Goal: Task Accomplishment & Management: Use online tool/utility

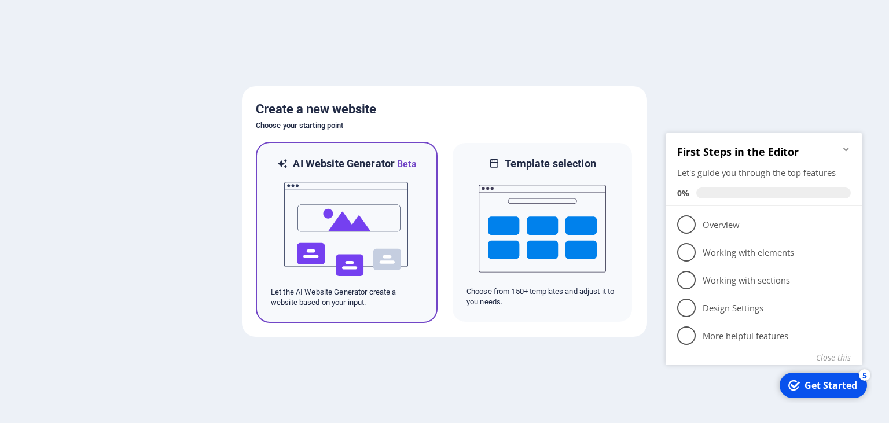
click at [322, 223] on img at bounding box center [346, 229] width 127 height 116
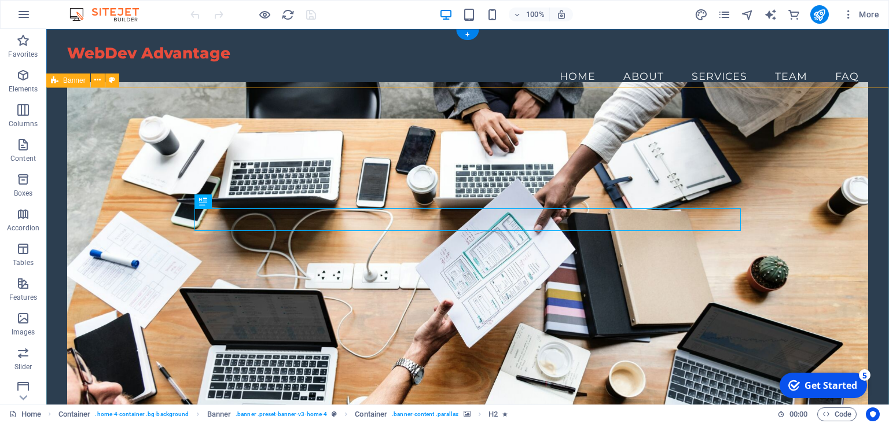
click at [126, 131] on figure at bounding box center [467, 253] width 801 height 343
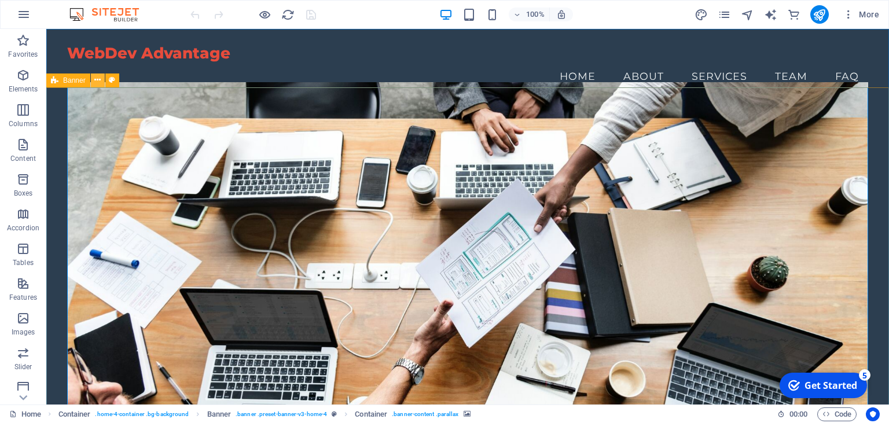
click at [97, 85] on icon at bounding box center [97, 80] width 6 height 12
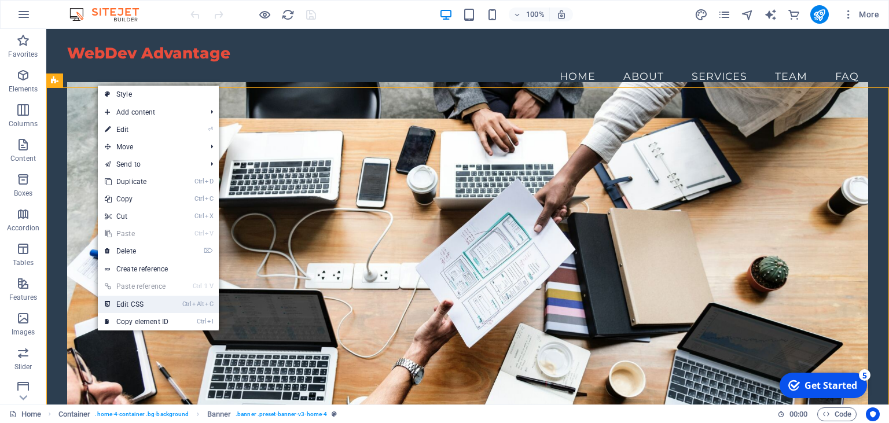
click at [131, 300] on link "Ctrl Alt C Edit CSS" at bounding box center [137, 304] width 78 height 17
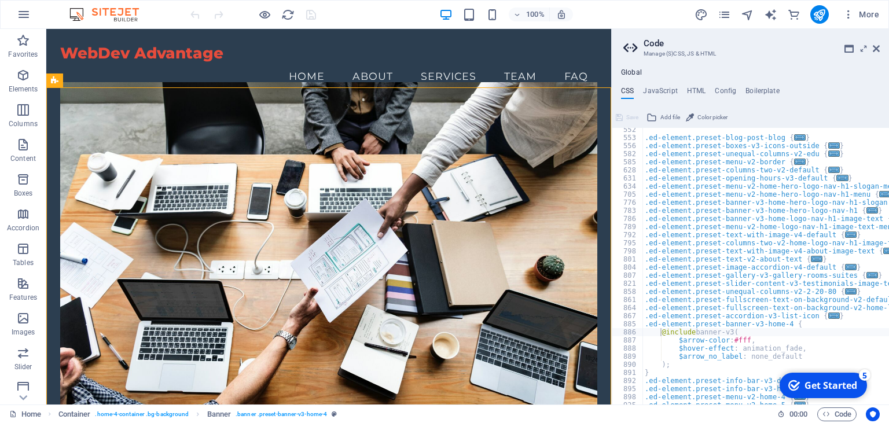
scroll to position [510, 0]
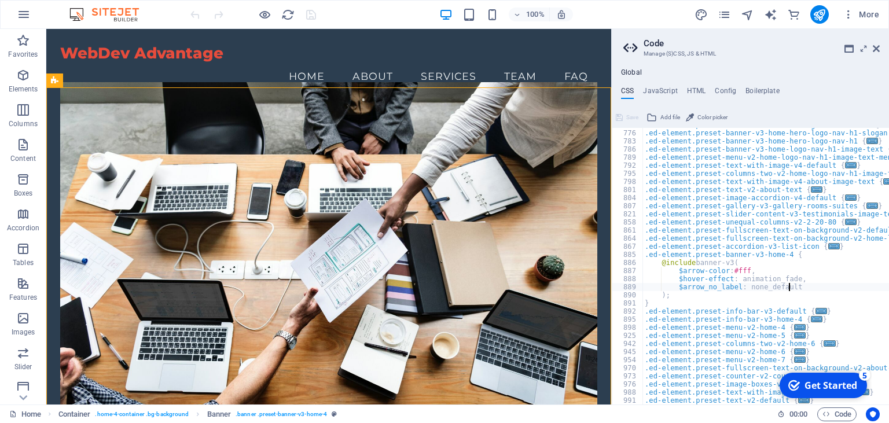
click at [796, 288] on div ".ed-element.preset-menu-v2-home-hero-logo-nav-h1-menu { ... } .ed-element.prese…" at bounding box center [881, 267] width 477 height 293
type textarea "$arrow_no_label: none_default"
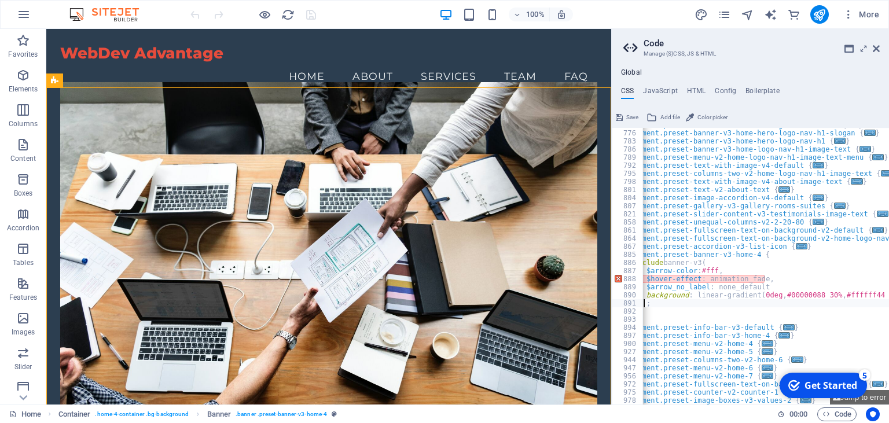
scroll to position [0, 18]
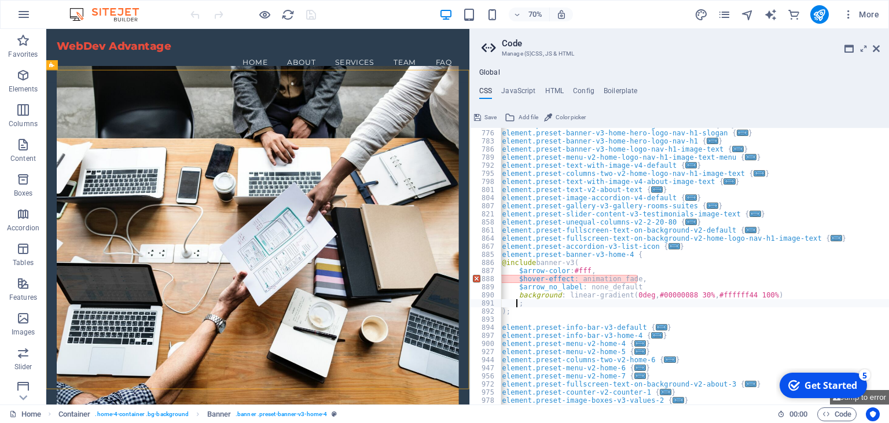
drag, startPoint x: 614, startPoint y: 214, endPoint x: 469, endPoint y: 219, distance: 144.9
click at [469, 219] on div "Home Favorites Elements Columns Content Boxes Accordion Tables Features Images …" at bounding box center [444, 217] width 889 height 376
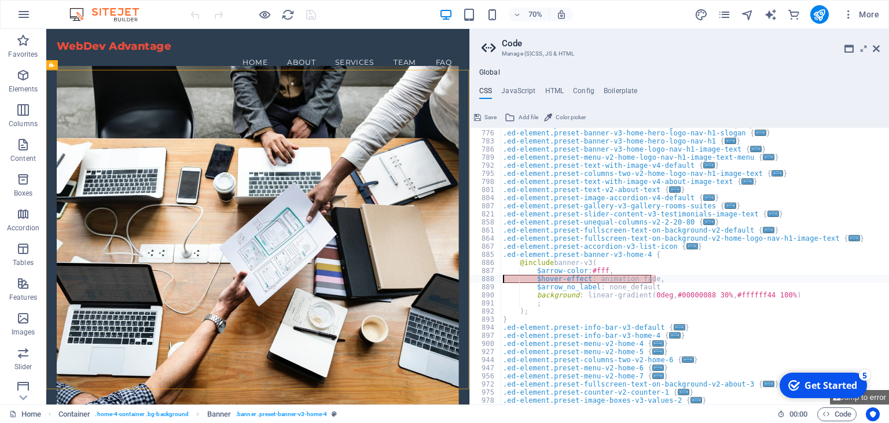
scroll to position [0, 0]
drag, startPoint x: 634, startPoint y: 281, endPoint x: 524, endPoint y: 277, distance: 110.1
click at [524, 277] on div ".ed-element.preset-menu-v2-home-hero-logo-nav-h1-menu { ... } .ed-element.prese…" at bounding box center [739, 267] width 477 height 293
type textarea "$hover-effect: animation_fade,"
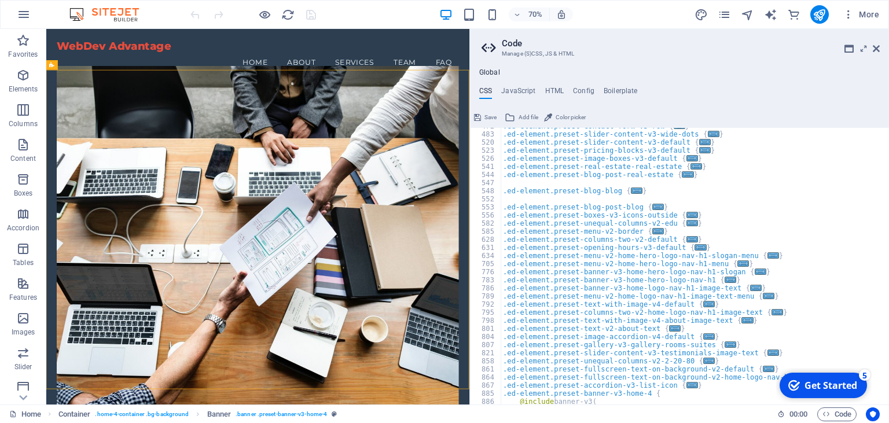
scroll to position [517, 0]
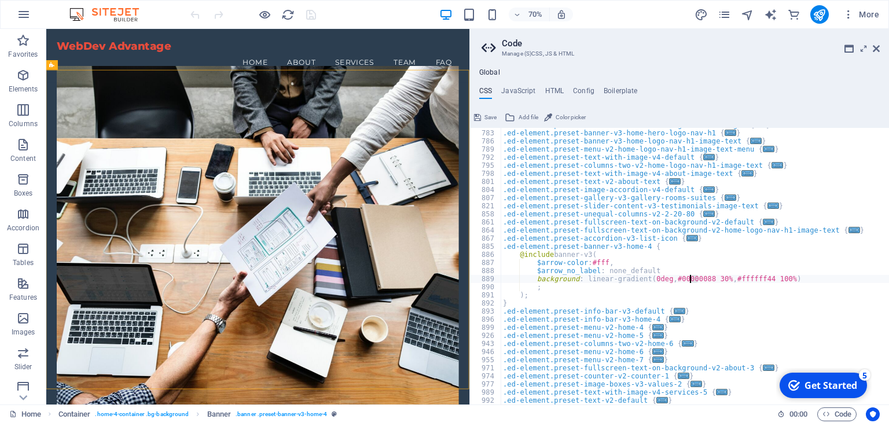
drag, startPoint x: 699, startPoint y: 279, endPoint x: 691, endPoint y: 280, distance: 8.2
click at [691, 280] on div ".ed-element.preset-banner-v3-home-hero-logo-nav-h1-slogan { ... } .ed-element.p…" at bounding box center [739, 267] width 477 height 293
click at [715, 303] on div ".ed-element.preset-banner-v3-home-hero-logo-nav-h1-slogan { ... } .ed-element.p…" at bounding box center [739, 267] width 477 height 293
click at [535, 285] on div ".ed-element.preset-banner-v3-home-hero-logo-nav-h1-slogan { ... } .ed-element.p…" at bounding box center [739, 267] width 477 height 293
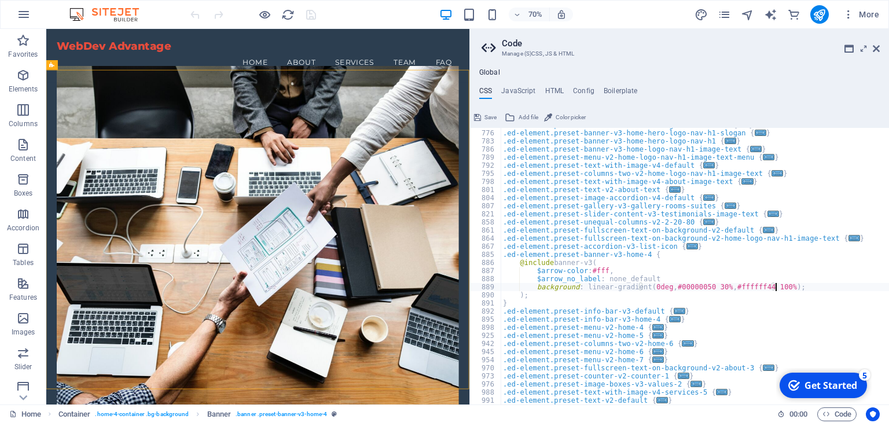
scroll to position [0, 0]
type textarea "background: linear-gradient(0deg,#00000050 30%,#ffffff44 100%);"
click at [488, 112] on span "Save" at bounding box center [491, 118] width 12 height 14
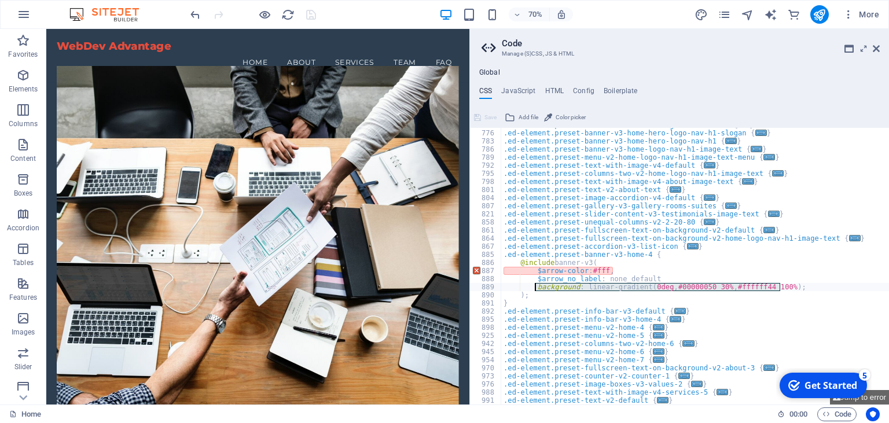
drag, startPoint x: 784, startPoint y: 287, endPoint x: 533, endPoint y: 288, distance: 250.7
click at [533, 288] on div ".ed-element.preset-menu-v2-home-hero-logo-nav-h1-menu { ... } .ed-element.prese…" at bounding box center [739, 267] width 477 height 293
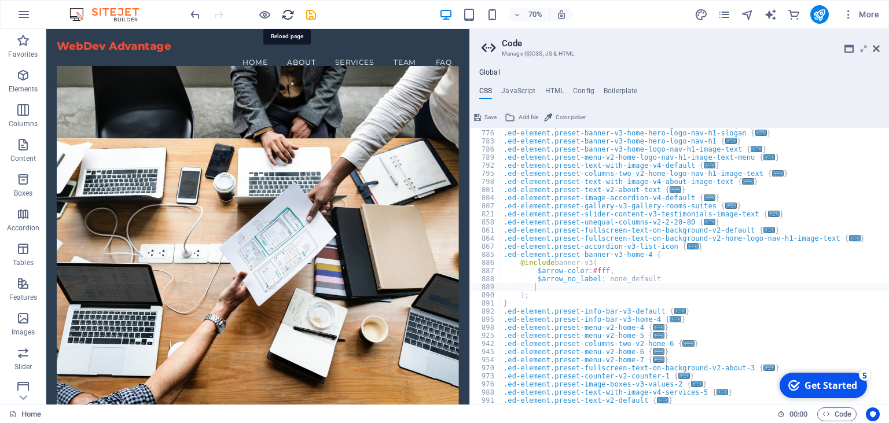
click at [291, 13] on icon "reload" at bounding box center [287, 14] width 13 height 13
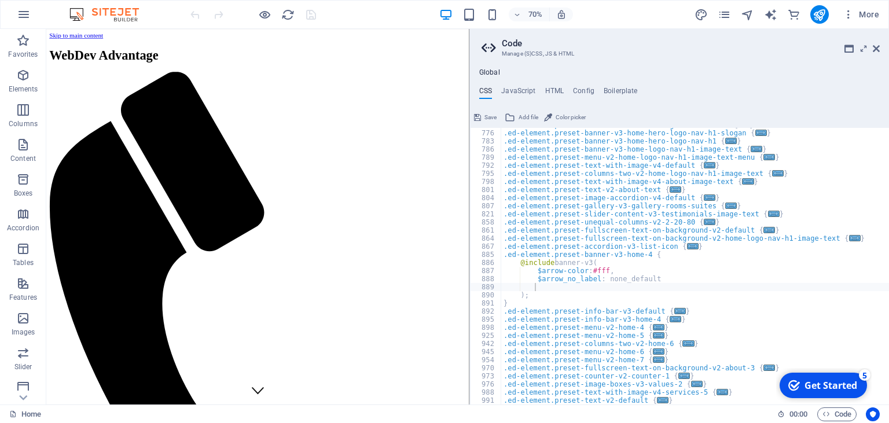
scroll to position [0, 0]
type textarea "}"
click at [520, 304] on div ".ed-element.preset-menu-v2-home-hero-logo-nav-h1-menu { ... } .ed-element.prese…" at bounding box center [739, 267] width 477 height 293
click at [518, 301] on div ".ed-element.preset-menu-v2-home-hero-logo-nav-h1-menu { ... } .ed-element.prese…" at bounding box center [739, 267] width 477 height 293
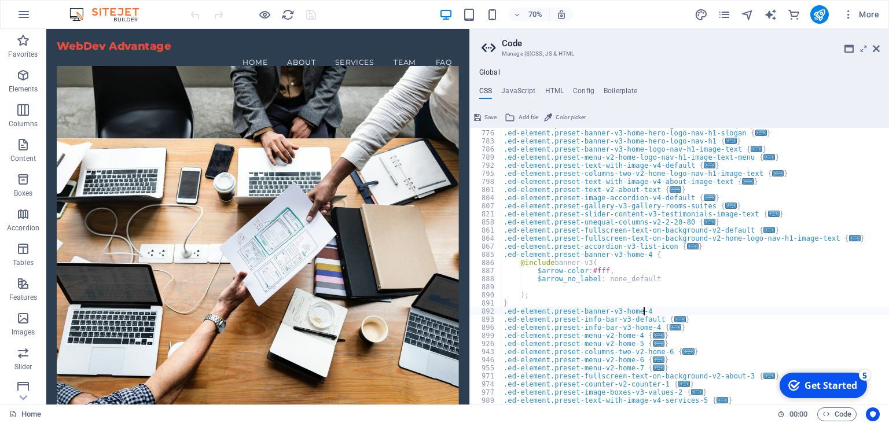
scroll to position [0, 11]
type textarea ".ed-element.preset-banner-v3-home-4 {"
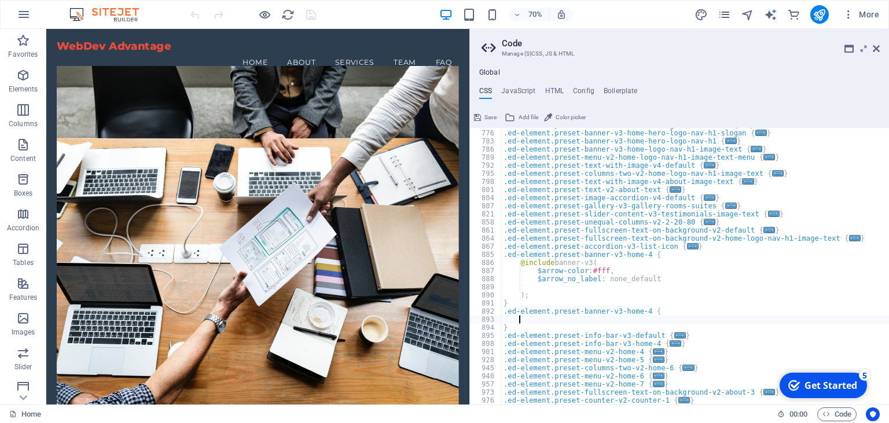
paste textarea "background: linear-gradient(0deg,#00000050 30%,#ffffff44 100%);"
type textarea "background: linear-gradient(0deg,#00000050 30%,#ffffff44 100%);"
click at [492, 118] on span "Save" at bounding box center [491, 118] width 12 height 14
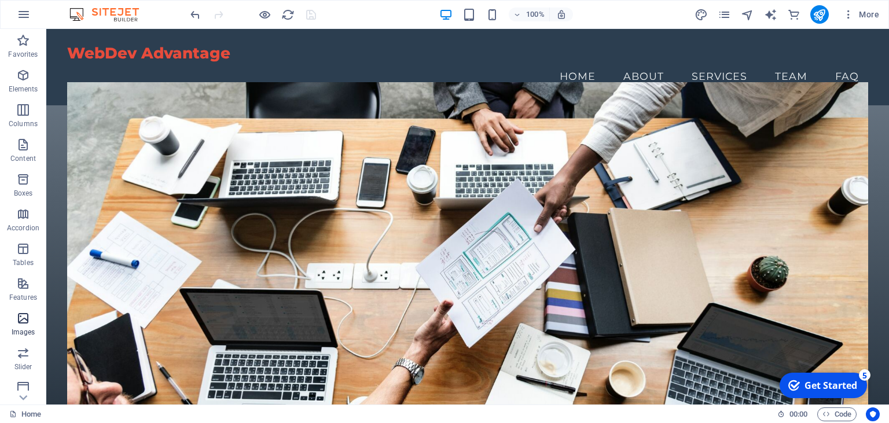
click at [31, 323] on span "Images" at bounding box center [23, 326] width 46 height 28
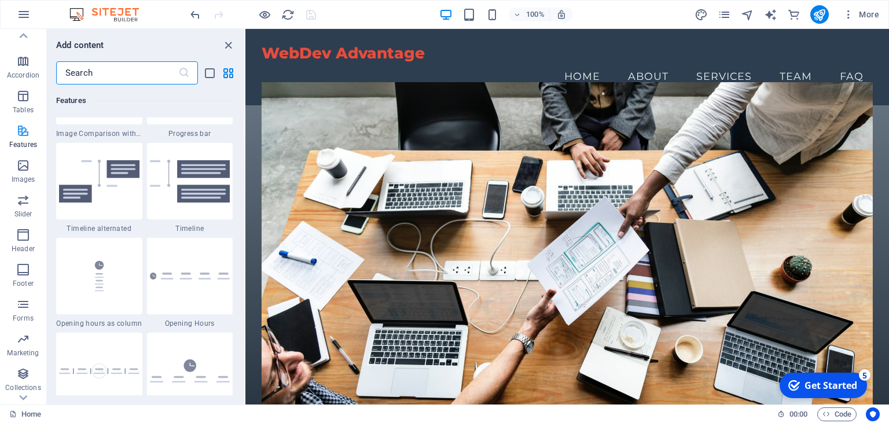
scroll to position [158, 0]
click at [17, 205] on p "Slider" at bounding box center [23, 208] width 18 height 9
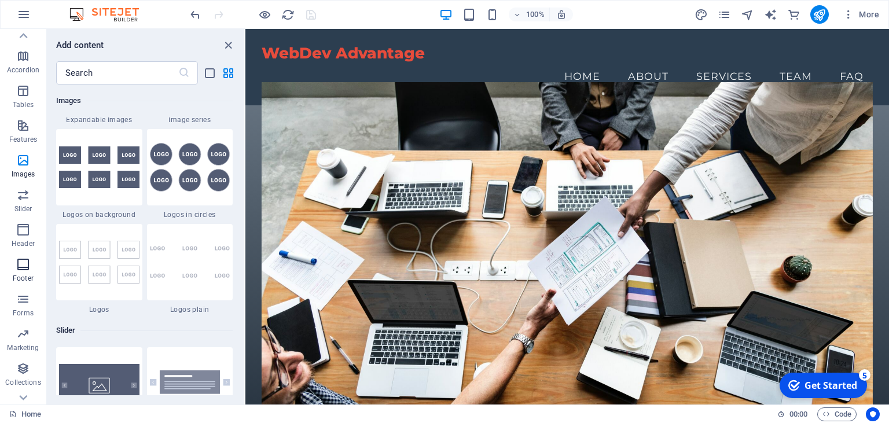
scroll to position [105, 0]
click at [21, 213] on icon "button" at bounding box center [23, 213] width 14 height 14
click at [24, 180] on icon "button" at bounding box center [23, 178] width 14 height 14
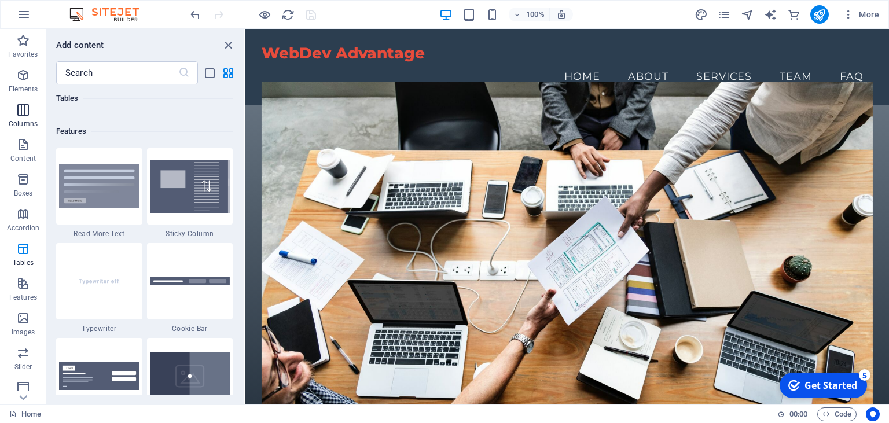
scroll to position [53, 0]
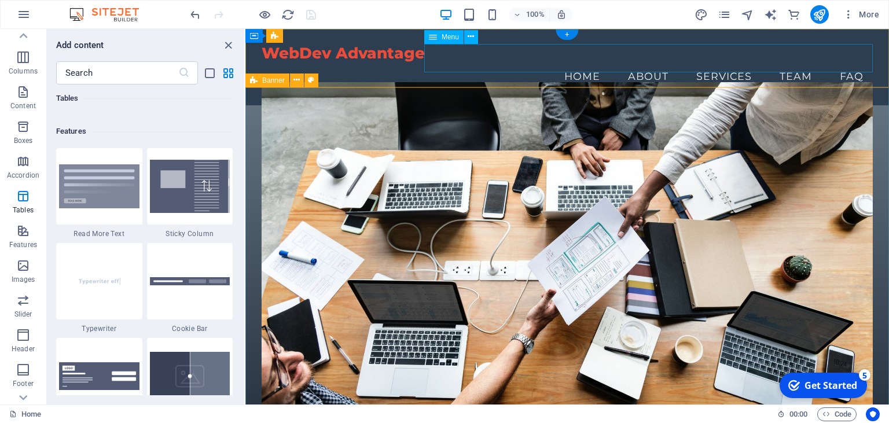
click at [654, 62] on nav "Home About Services Team FAQ" at bounding box center [567, 76] width 611 height 29
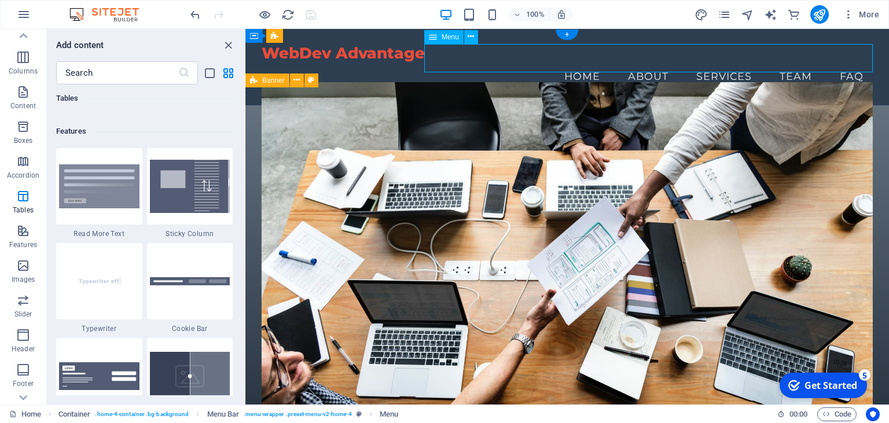
click at [654, 62] on nav "Home About Services Team FAQ" at bounding box center [567, 76] width 611 height 29
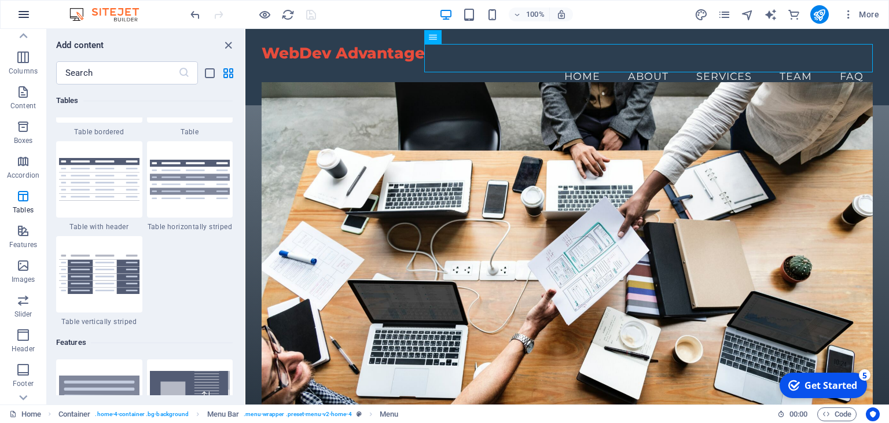
click at [20, 13] on icon "button" at bounding box center [24, 15] width 14 height 14
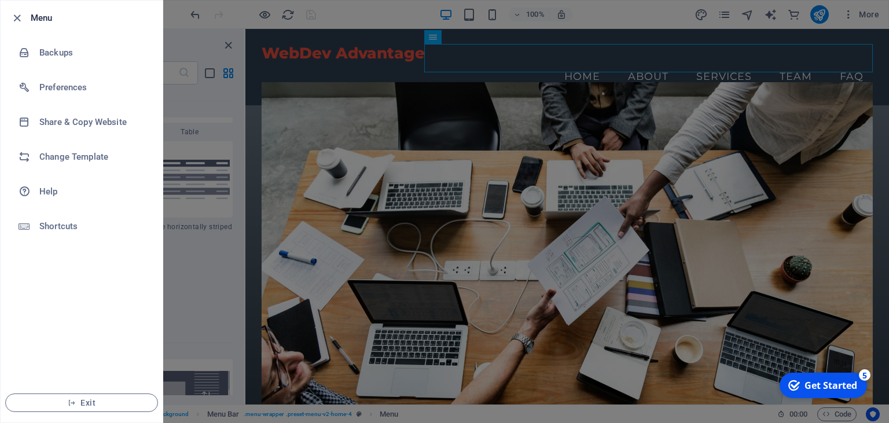
click at [232, 21] on div at bounding box center [444, 211] width 889 height 423
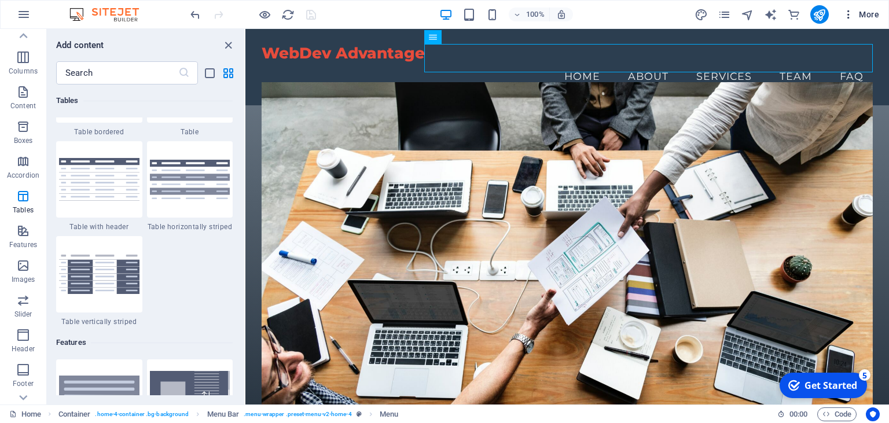
click at [871, 15] on span "More" at bounding box center [861, 15] width 36 height 12
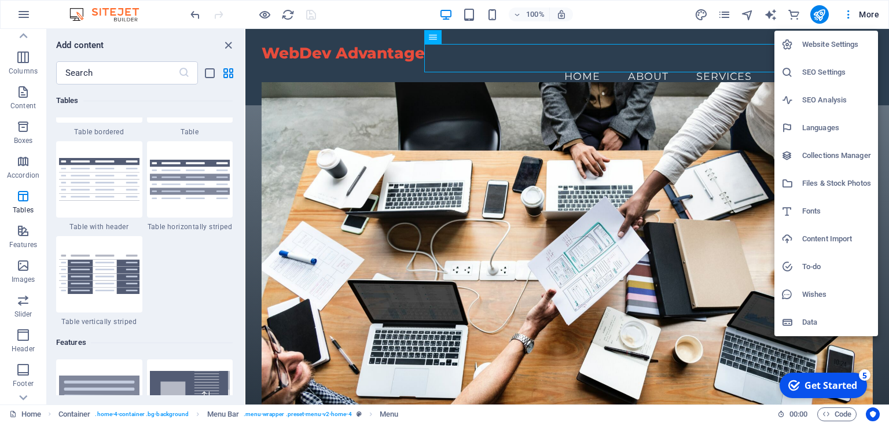
click at [645, 19] on div at bounding box center [444, 211] width 889 height 423
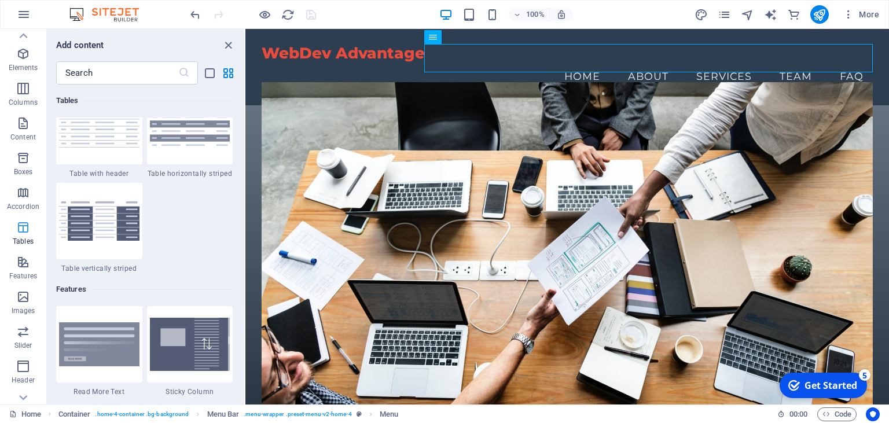
scroll to position [0, 0]
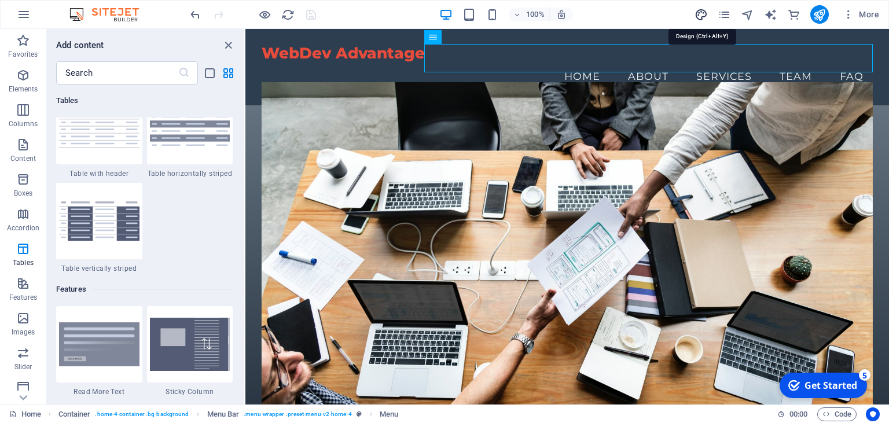
click at [702, 14] on icon "design" at bounding box center [701, 14] width 13 height 13
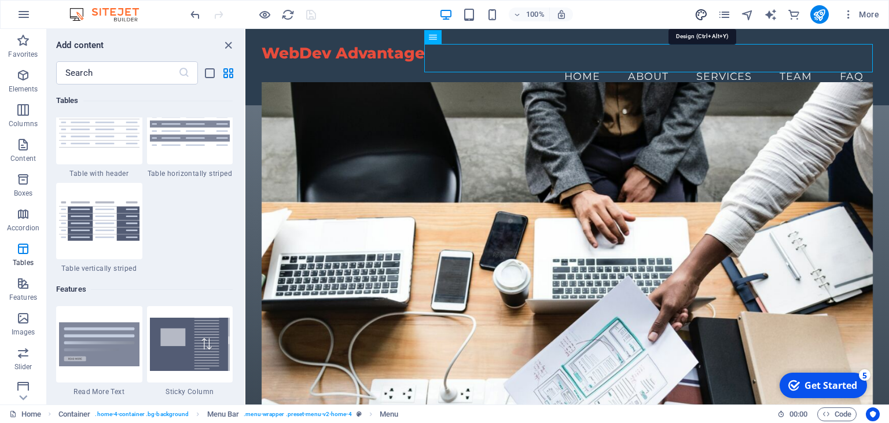
select select "px"
select select "200"
select select "px"
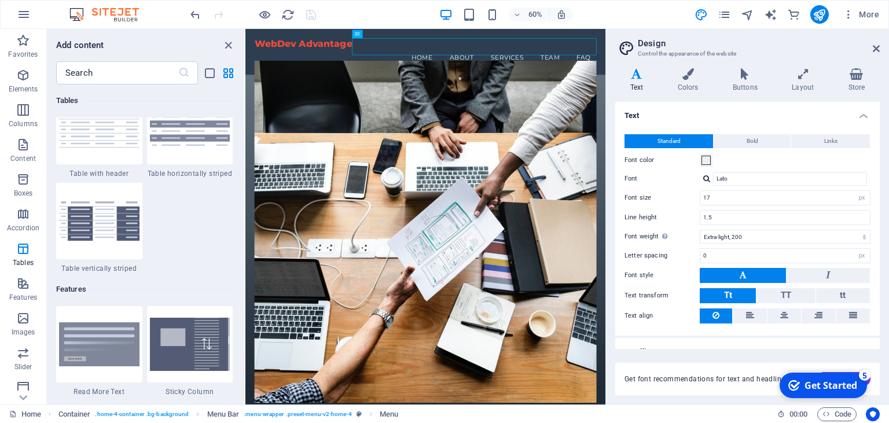
scroll to position [14, 0]
